Goal: Navigation & Orientation: Find specific page/section

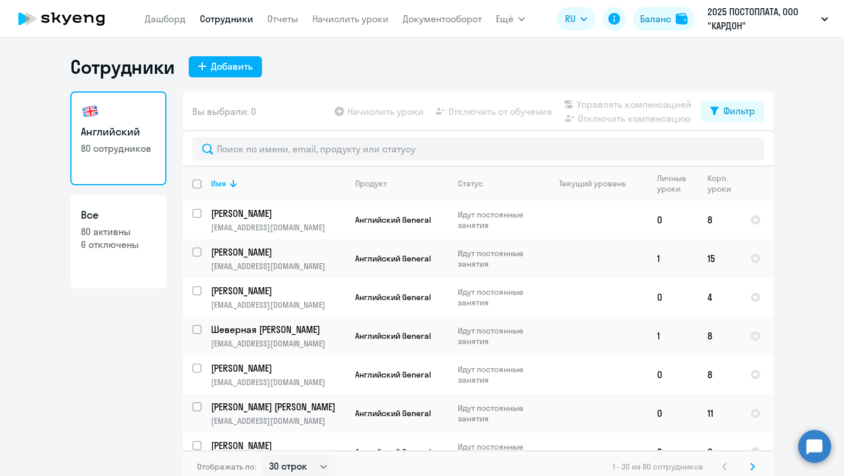
select select "30"
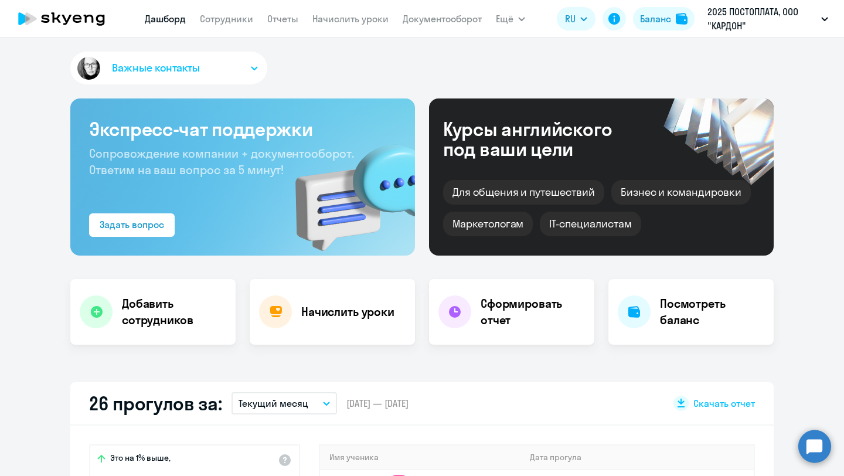
select select "30"
